Goal: Information Seeking & Learning: Learn about a topic

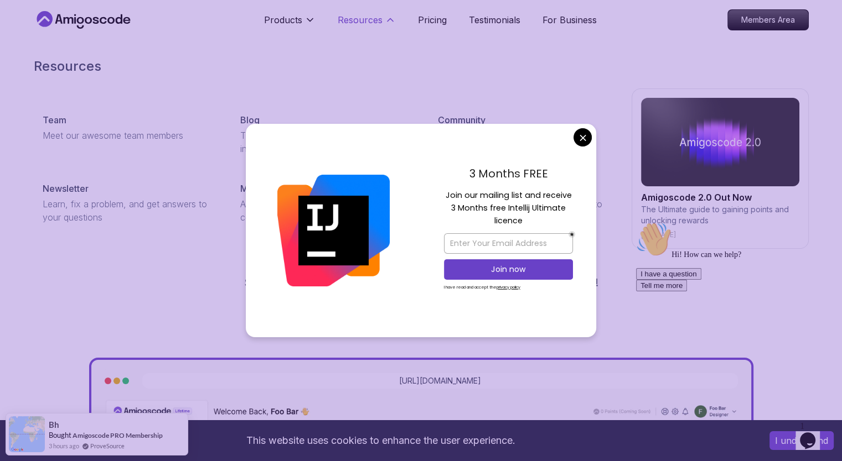
click at [365, 19] on p "Resources" at bounding box center [360, 19] width 45 height 13
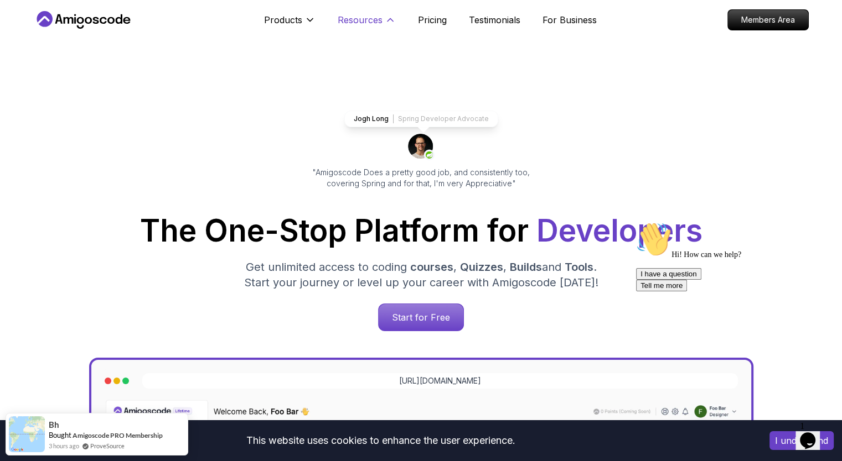
click at [377, 18] on p "Resources" at bounding box center [360, 19] width 45 height 13
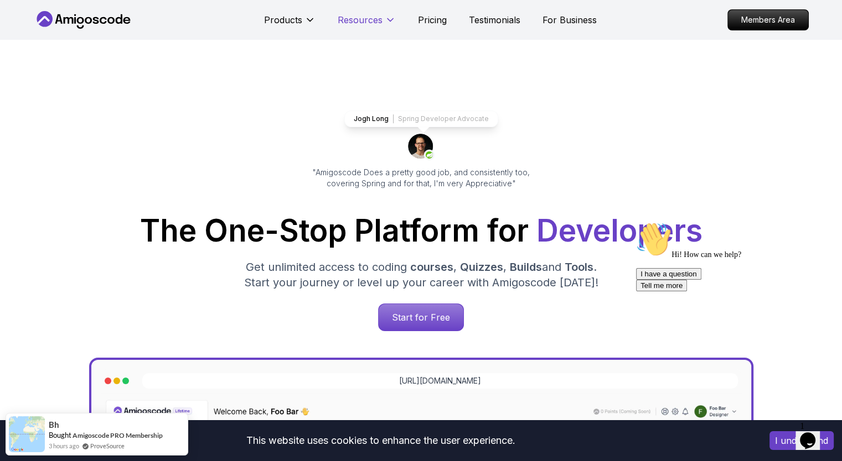
click at [377, 18] on p "Resources" at bounding box center [360, 19] width 45 height 13
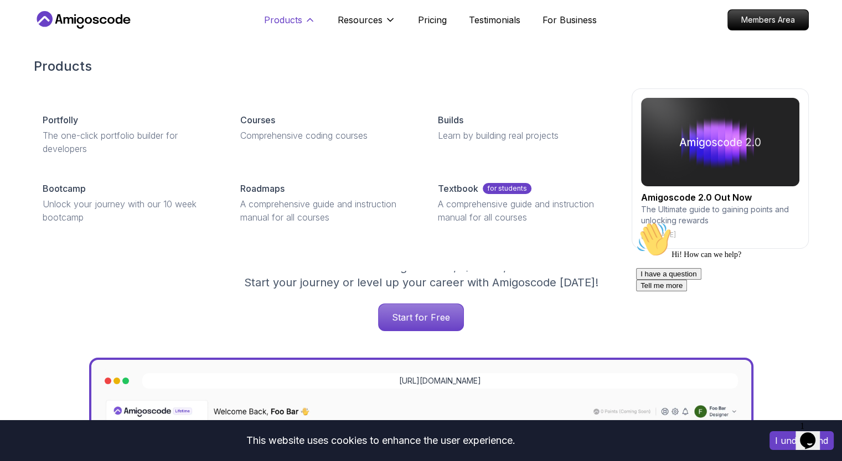
click at [297, 20] on p "Products" at bounding box center [283, 19] width 38 height 13
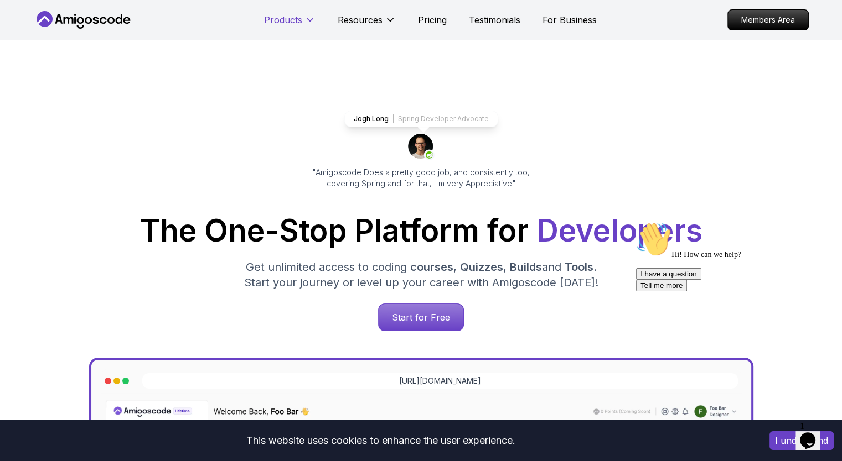
click at [297, 19] on p "Products" at bounding box center [283, 19] width 38 height 13
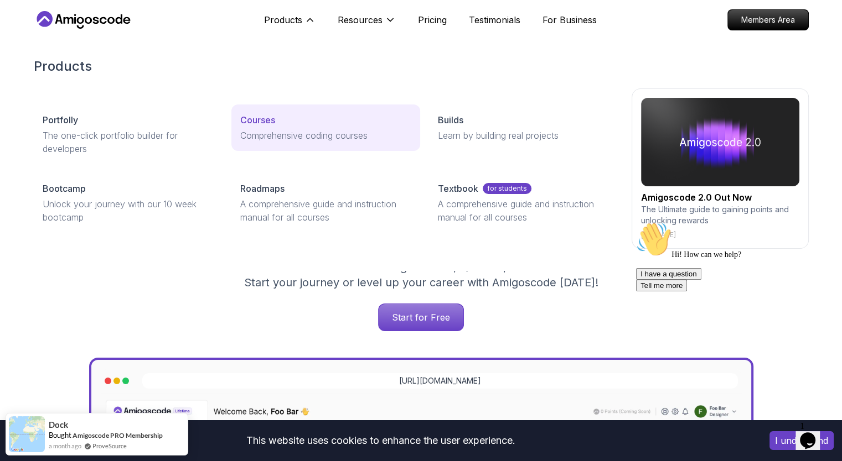
click at [261, 121] on p "Courses" at bounding box center [257, 119] width 35 height 13
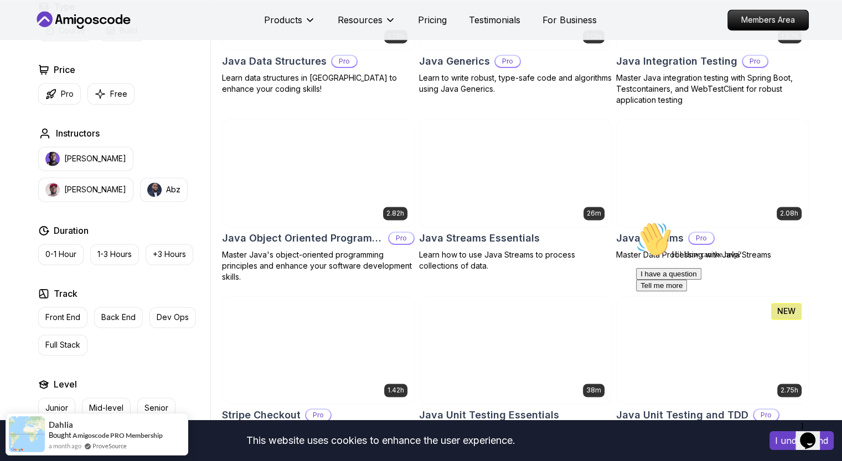
scroll to position [1374, 0]
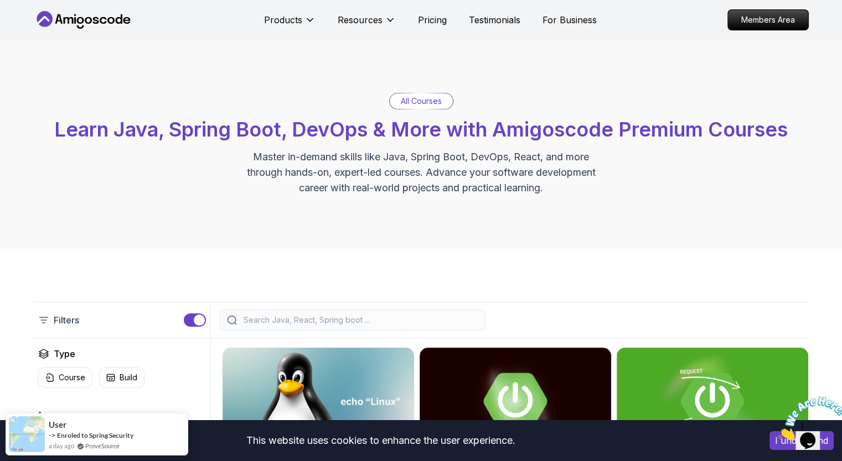
click at [302, 321] on input "search" at bounding box center [359, 320] width 237 height 11
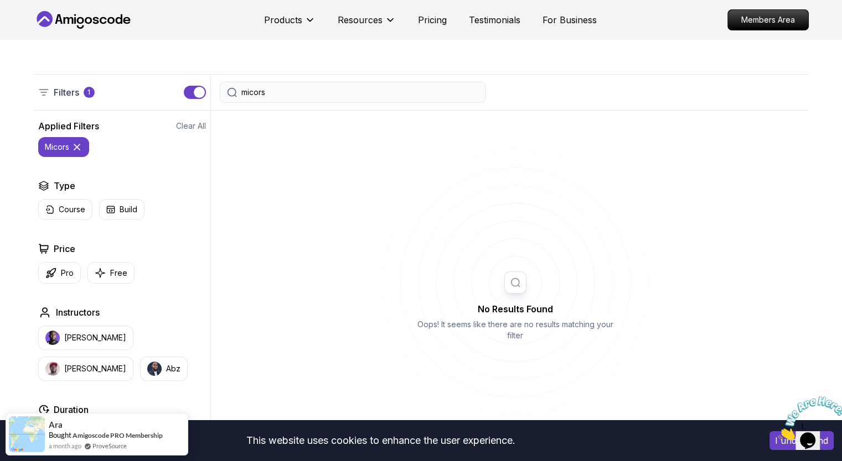
scroll to position [229, 0]
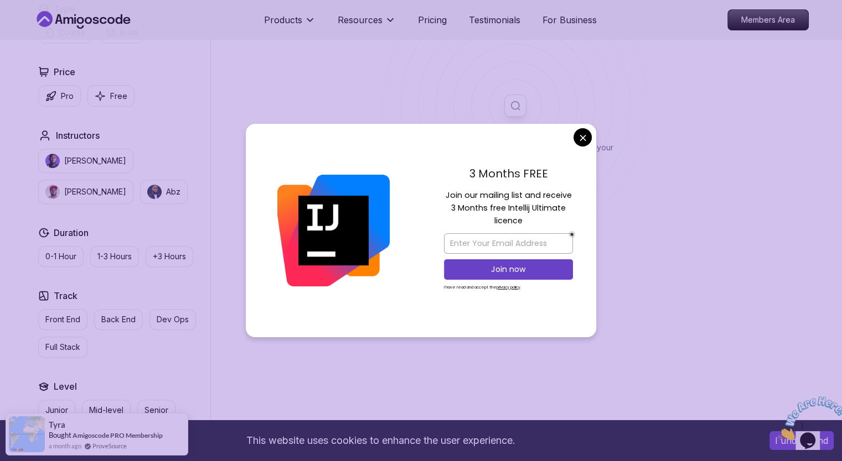
scroll to position [403, 0]
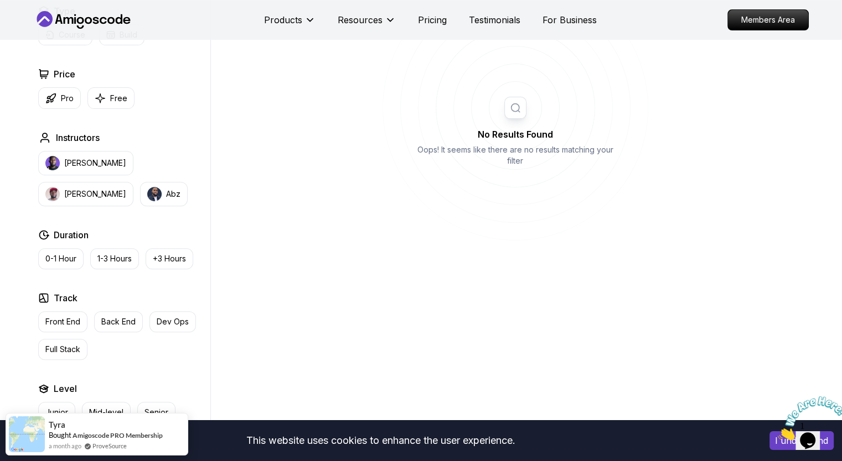
click at [587, 133] on body "This website uses cookies to enhance the user experience. I understand Products…" at bounding box center [421, 306] width 842 height 1419
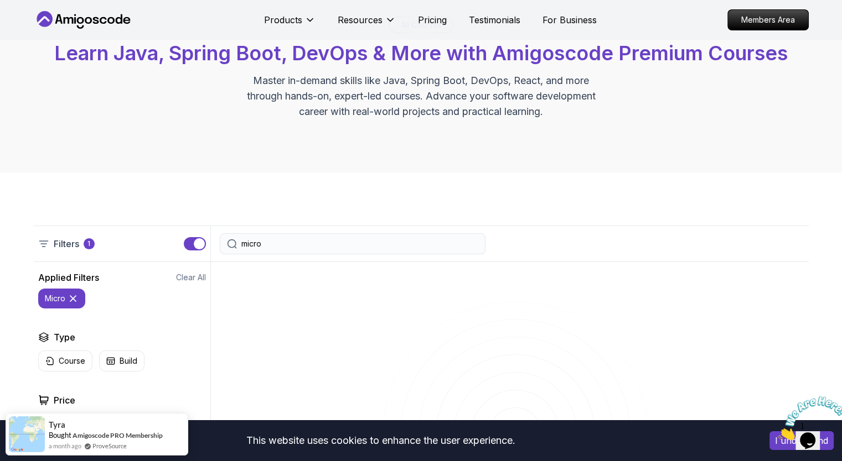
scroll to position [66, 0]
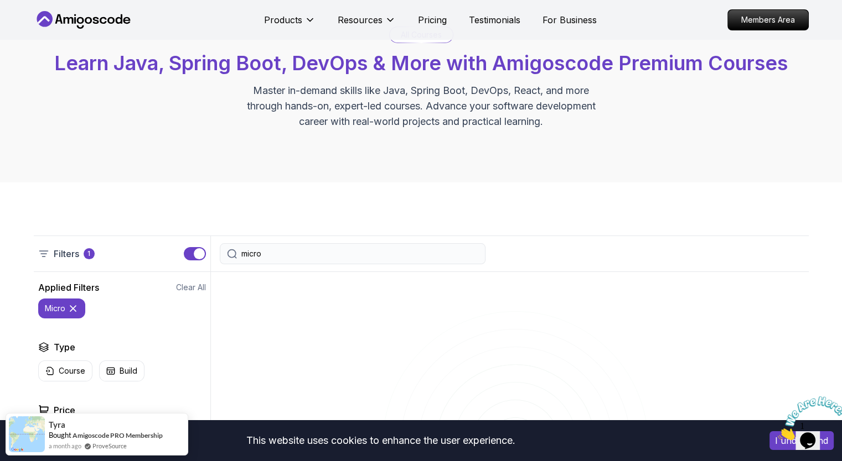
click at [287, 246] on div "micro" at bounding box center [353, 253] width 266 height 21
click at [281, 251] on input "micro" at bounding box center [359, 253] width 237 height 11
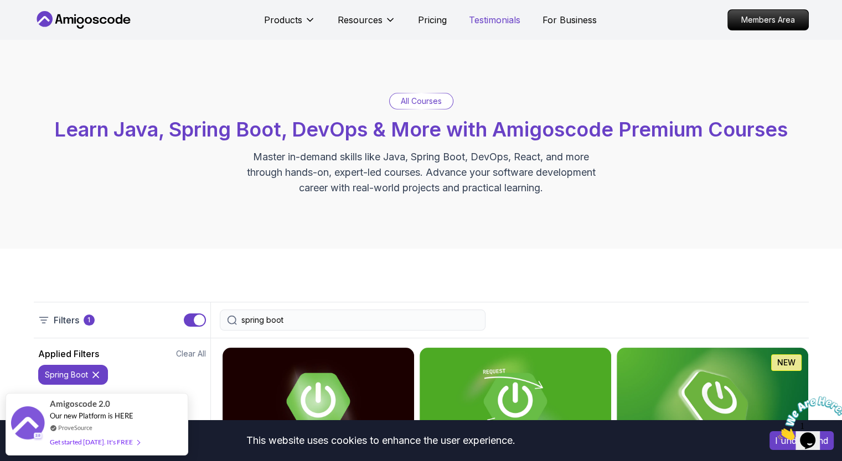
type input "spring boot"
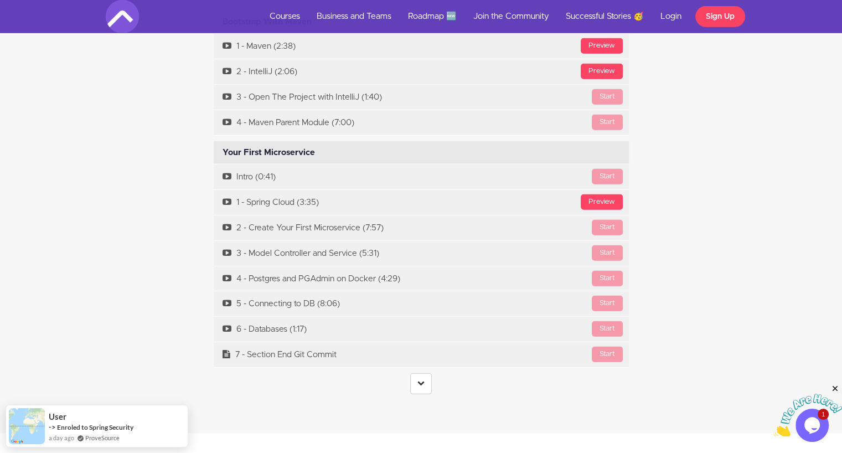
scroll to position [3259, 0]
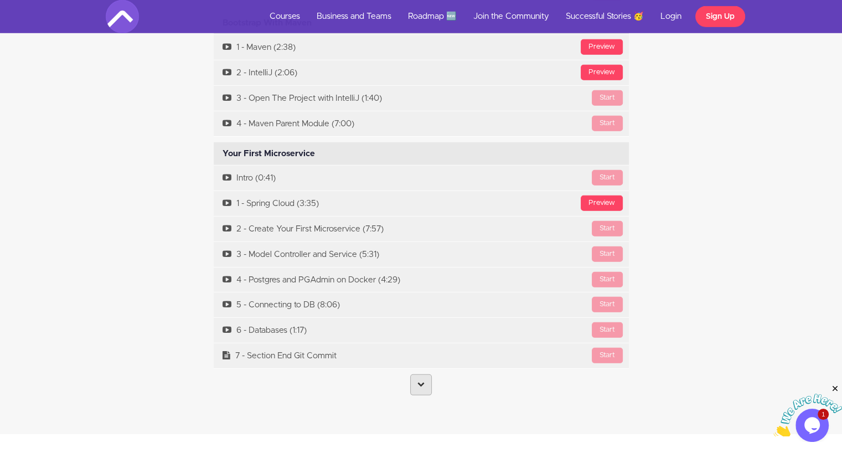
click at [418, 380] on icon at bounding box center [420, 383] width 7 height 7
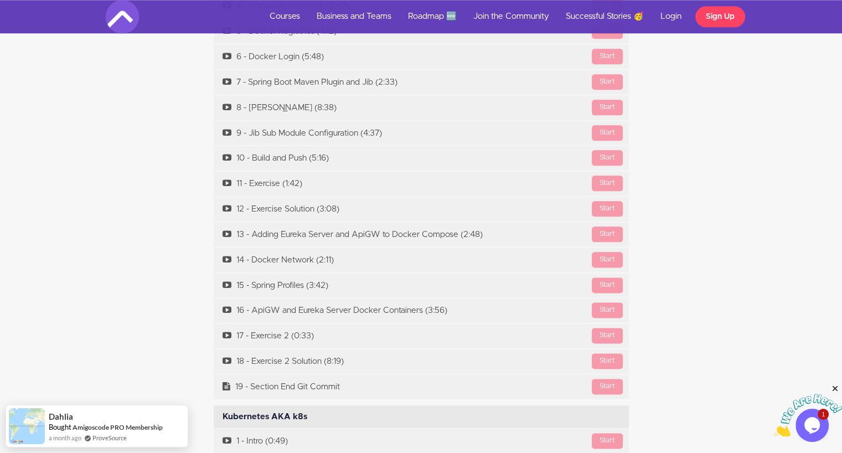
scroll to position [5230, 0]
